Goal: Information Seeking & Learning: Understand process/instructions

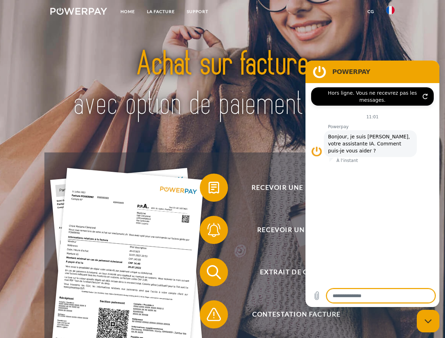
click at [79, 12] on img at bounding box center [78, 11] width 57 height 7
click at [390, 12] on img at bounding box center [390, 10] width 8 height 8
click at [371, 12] on link "CG" at bounding box center [370, 11] width 19 height 13
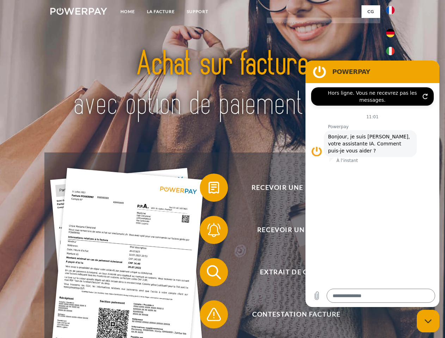
click at [208, 189] on span at bounding box center [203, 187] width 35 height 35
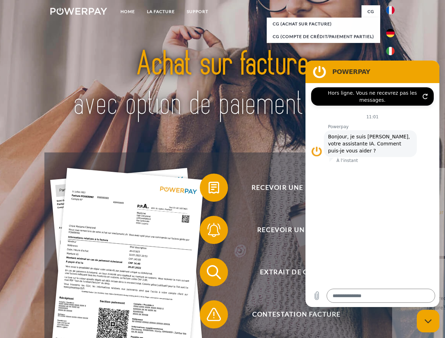
click at [208, 231] on span at bounding box center [203, 229] width 35 height 35
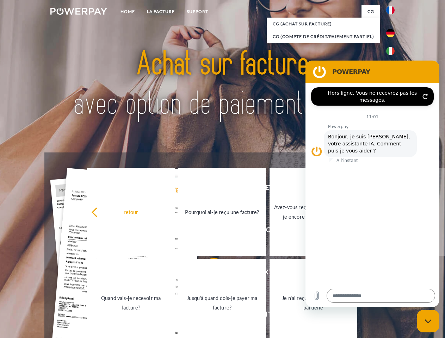
click at [208, 274] on link "Jusqu'à quand dois-je payer ma facture?" at bounding box center [222, 303] width 88 height 88
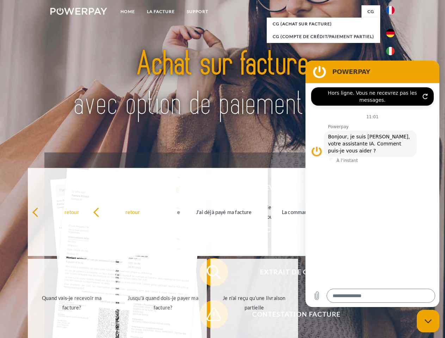
click at [208, 316] on span at bounding box center [203, 314] width 35 height 35
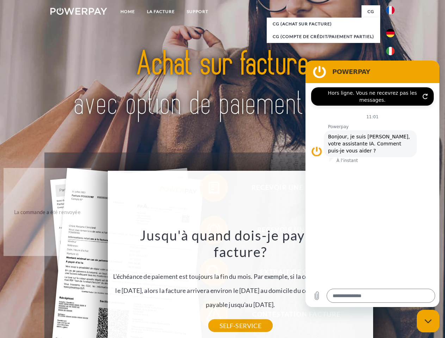
click at [428, 321] on icon "Fermer la fenêtre de messagerie" at bounding box center [427, 321] width 7 height 5
type textarea "*"
